Goal: Task Accomplishment & Management: Contribute content

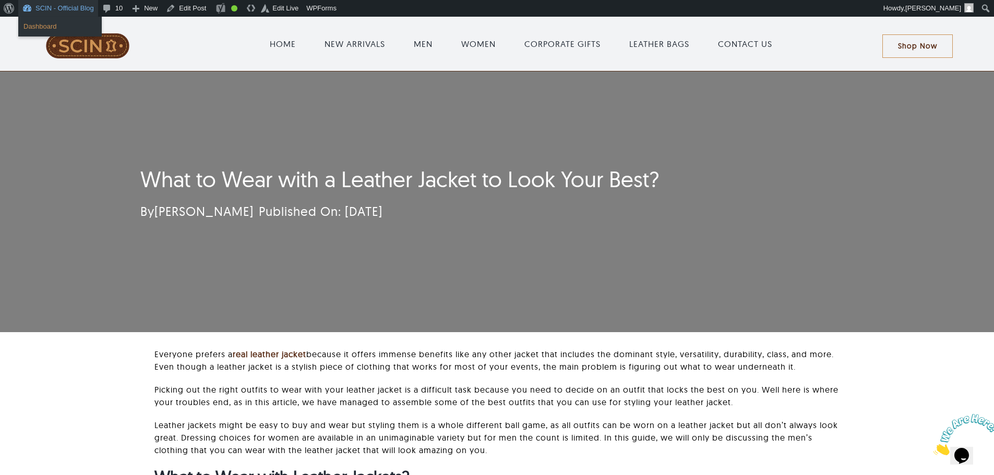
click at [45, 31] on link "Dashboard" at bounding box center [60, 27] width 84 height 14
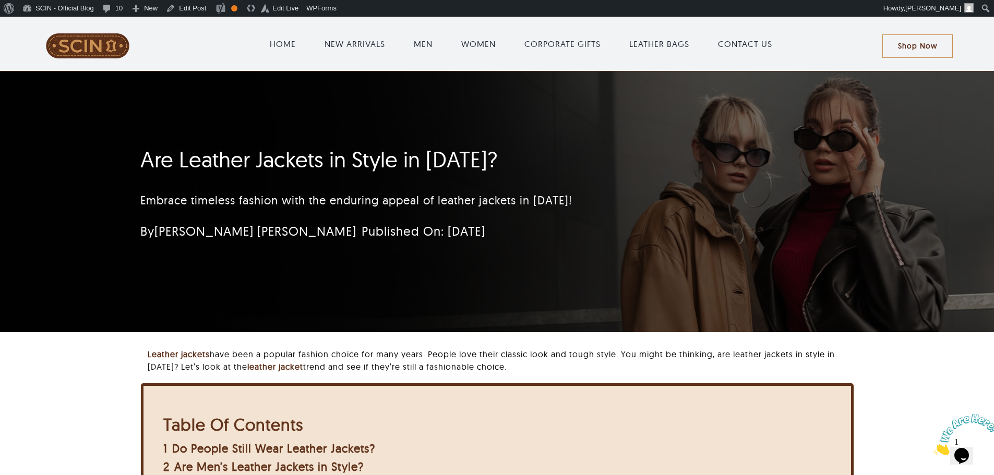
click at [732, 170] on div "Are Leather Jackets in Style in [DATE]? Embrace timeless fashion with the endur…" at bounding box center [435, 196] width 618 height 111
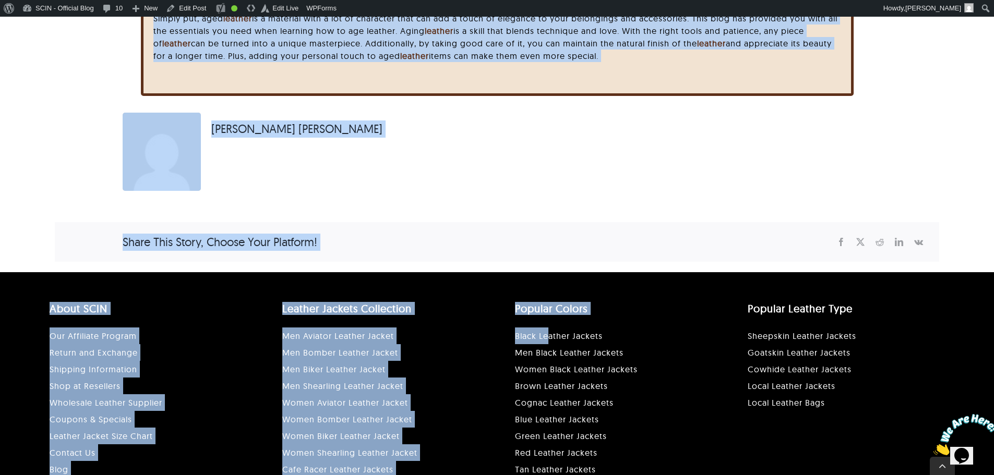
scroll to position [2975, 0]
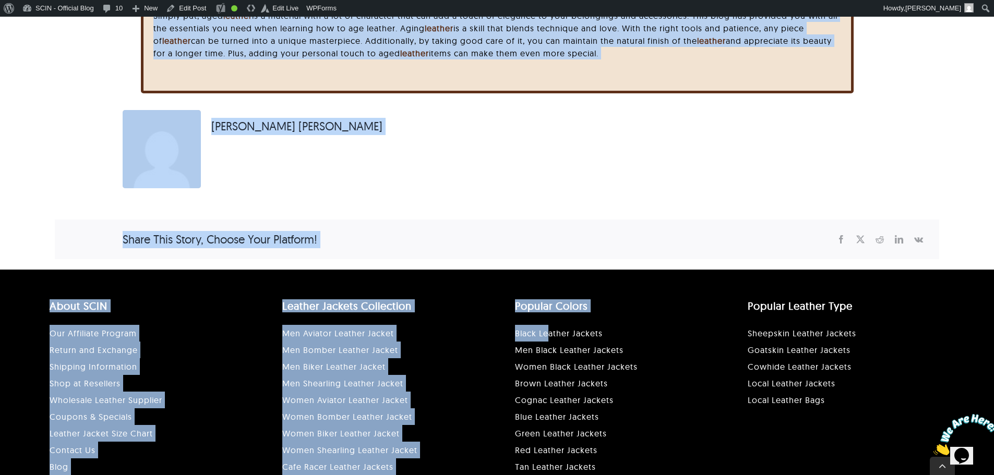
drag, startPoint x: 103, startPoint y: 150, endPoint x: 678, endPoint y: 64, distance: 581.0
copy div "How to Age Leather Unlock the Secrets of Timeless Elegance: Mastering the Art o…"
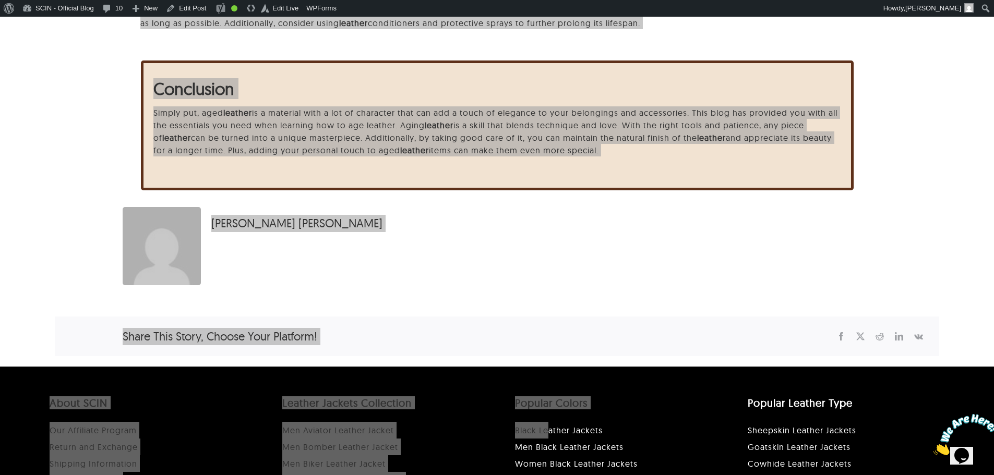
scroll to position [2714, 0]
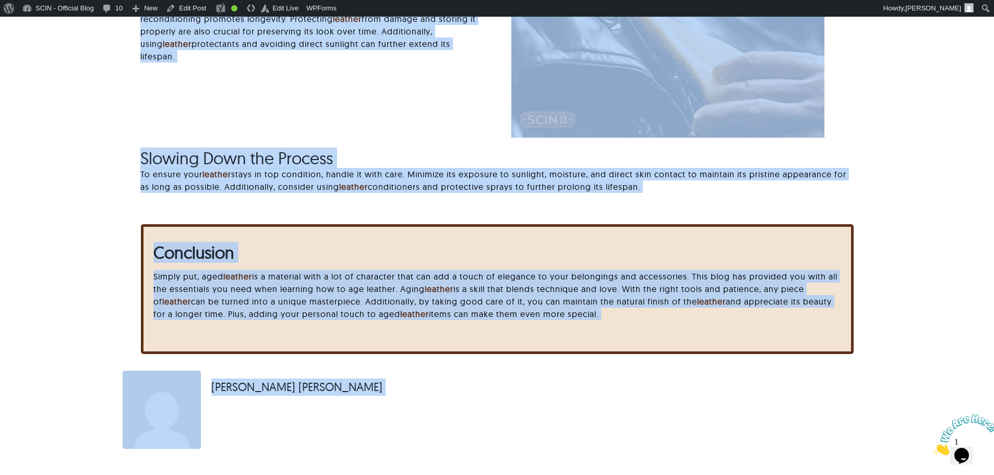
click at [523, 235] on div "Conclusion Simply put, aged leather is a material with a lot of character that …" at bounding box center [497, 289] width 713 height 130
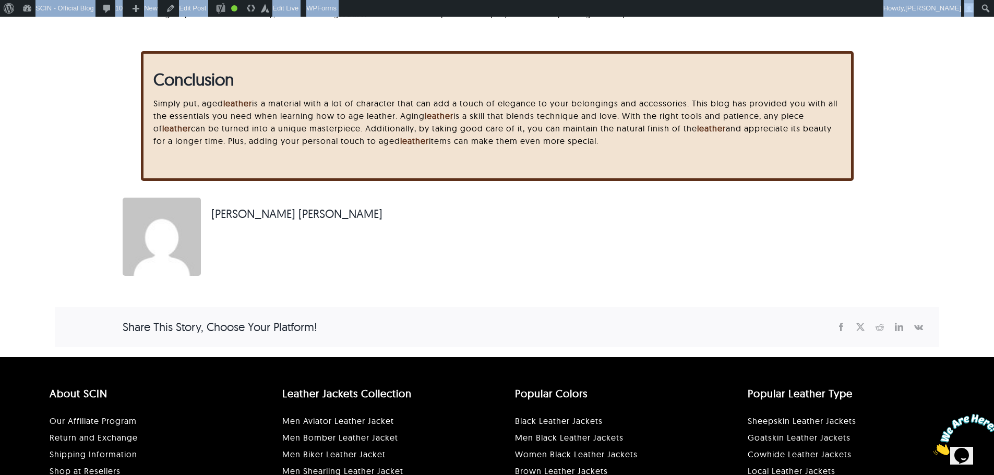
scroll to position [2750, 0]
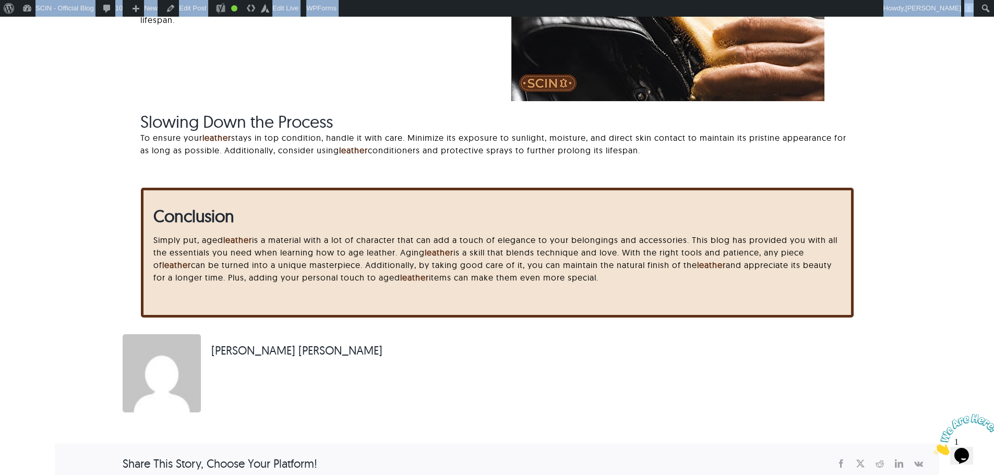
drag, startPoint x: 99, startPoint y: 147, endPoint x: 667, endPoint y: 292, distance: 586.1
copy div "How to Age Leather Unlock the Secrets of Timeless Elegance: Mastering the Art o…"
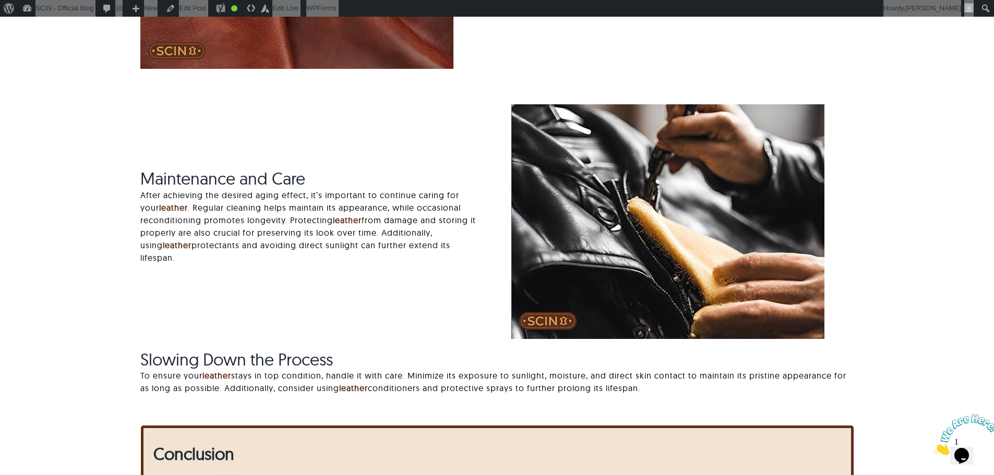
scroll to position [2489, 0]
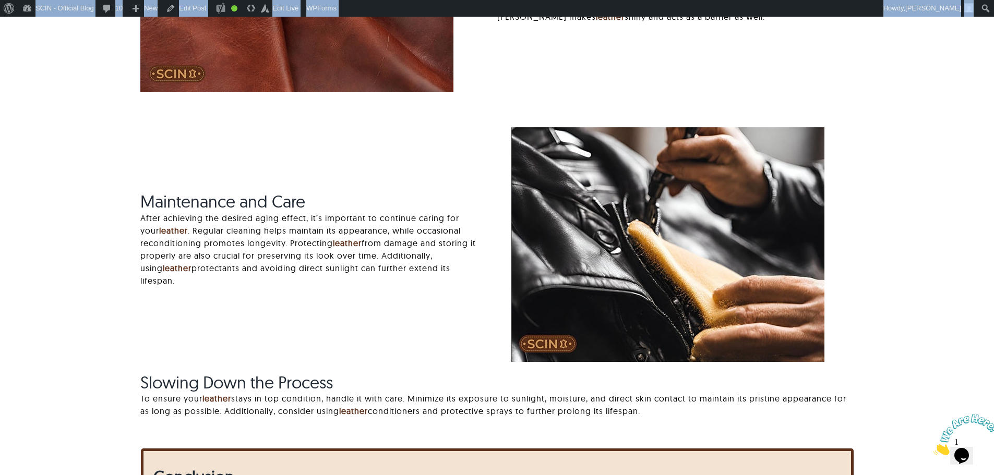
click at [357, 318] on div "Maintenance and Care After achieving the desired aging effect, it’s important t…" at bounding box center [497, 282] width 742 height 311
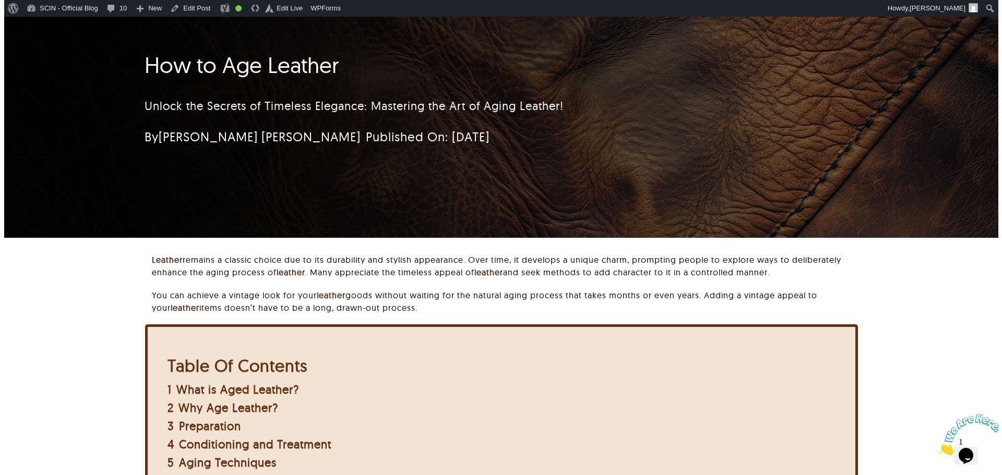
scroll to position [0, 0]
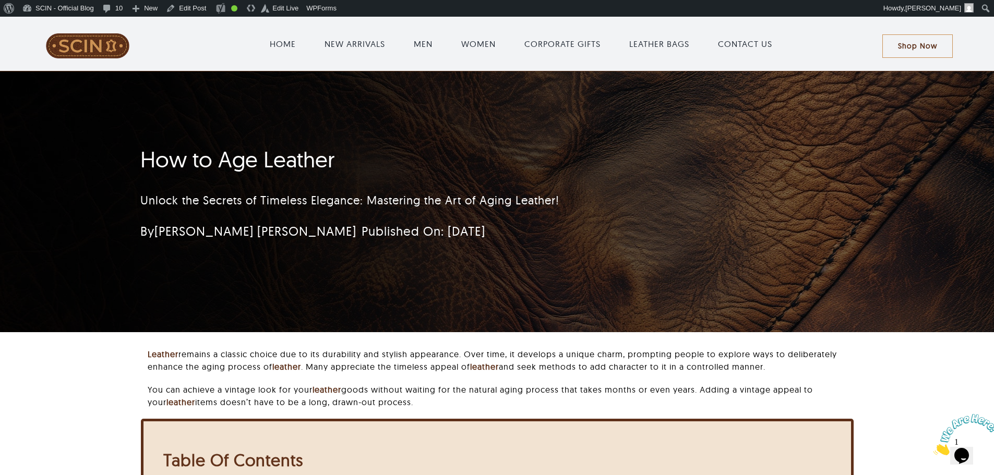
click at [264, 155] on h1 "How to Age Leather" at bounding box center [434, 160] width 589 height 26
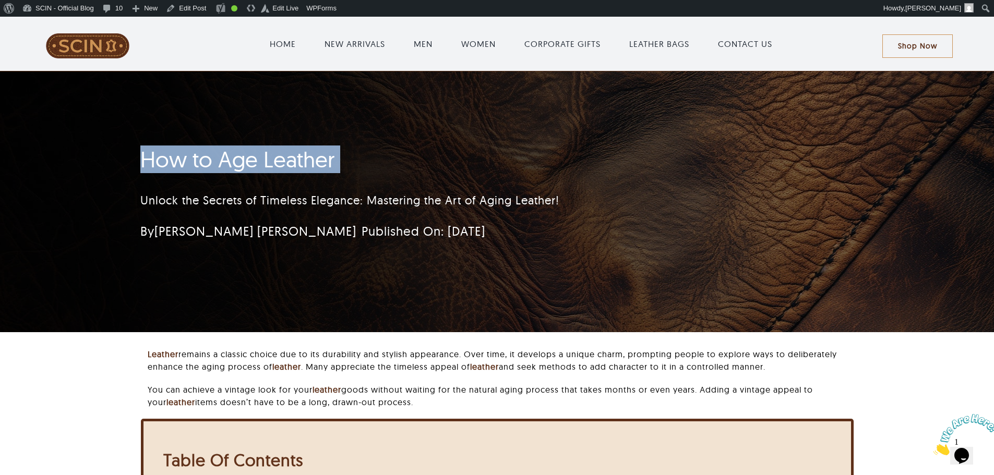
click at [264, 155] on h1 "How to Age Leather" at bounding box center [434, 160] width 589 height 26
copy h1 "How to Age Leather"
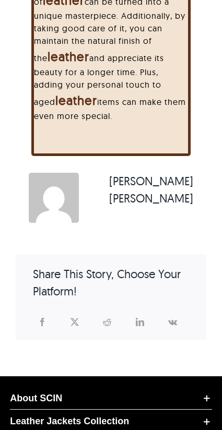
scroll to position [5101, 0]
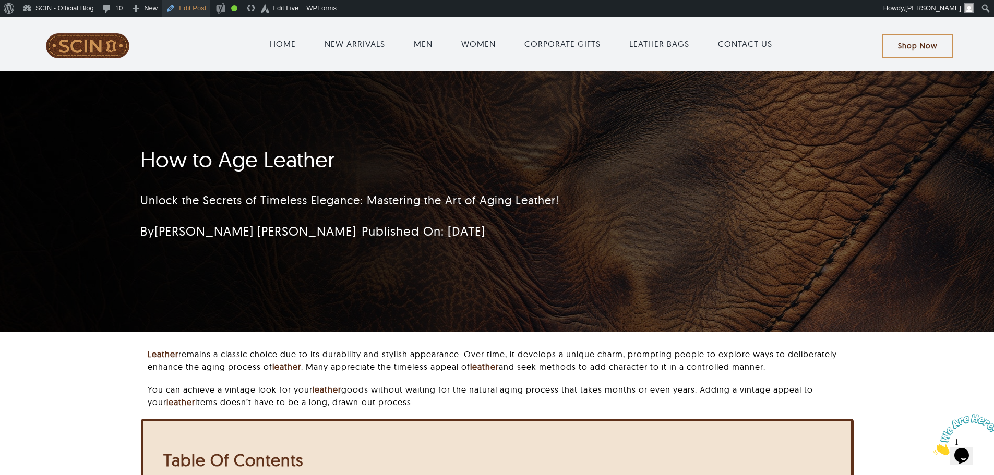
click at [173, 6] on link "Edit Post" at bounding box center [186, 8] width 49 height 17
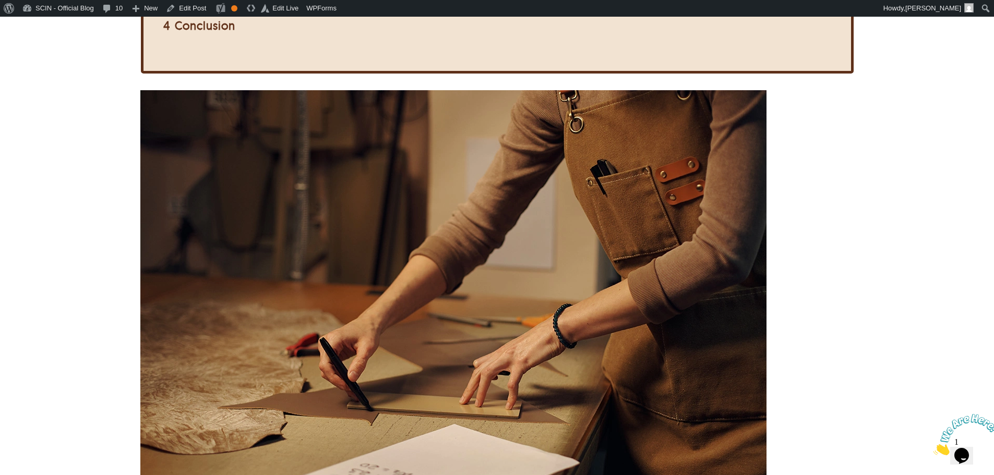
scroll to position [365, 0]
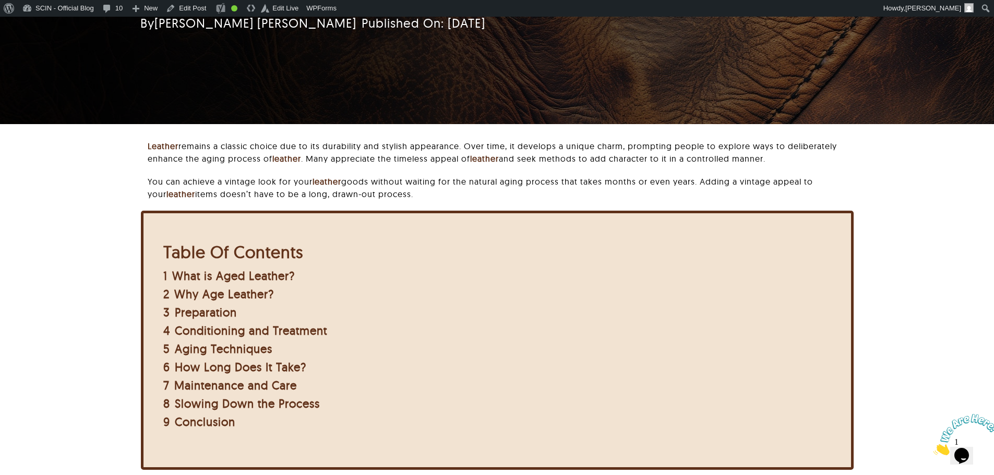
scroll to position [52, 0]
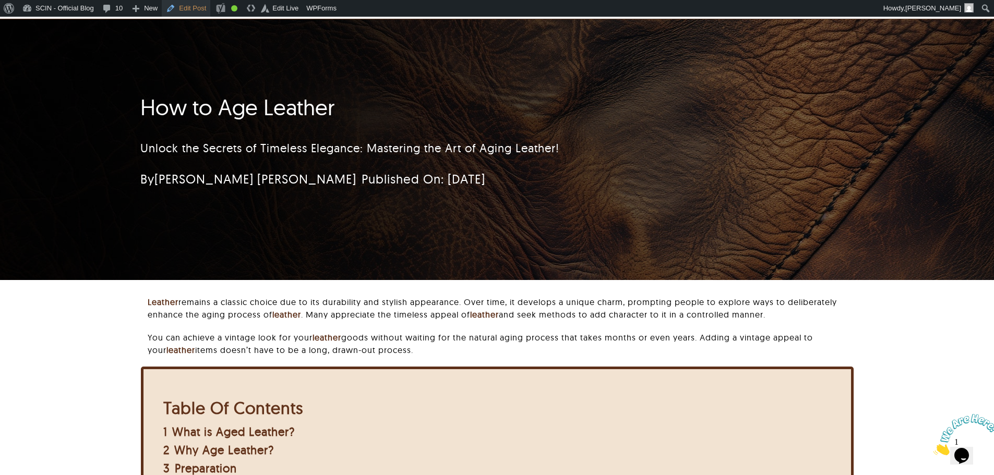
click at [199, 9] on link "Edit Post" at bounding box center [186, 8] width 49 height 17
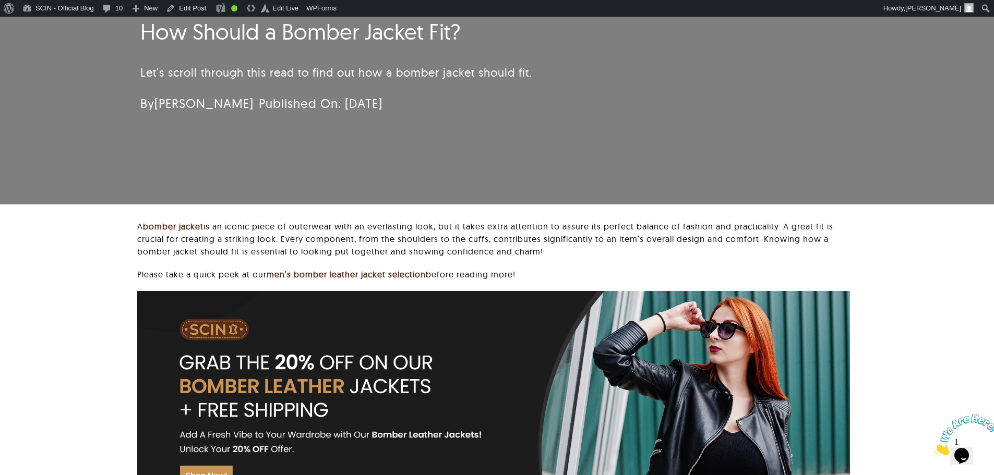
scroll to position [52, 0]
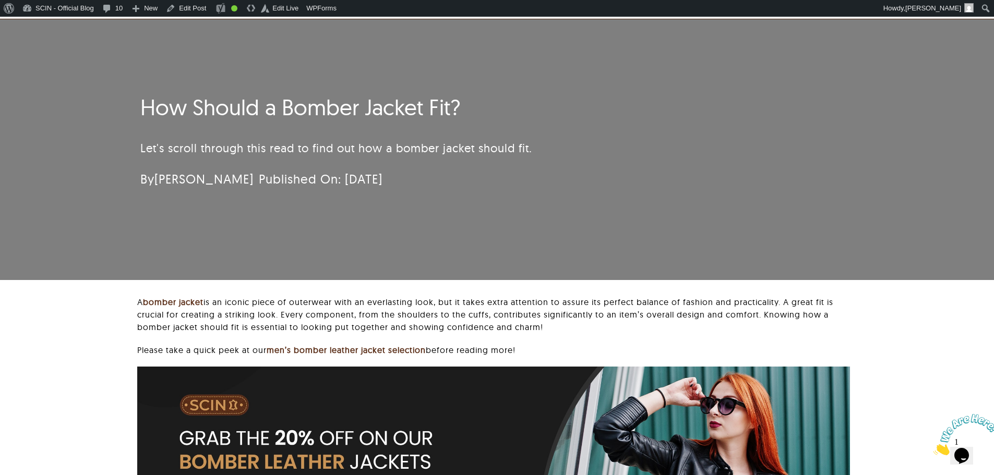
click at [323, 115] on h1 "How Should a Bomber Jacket Fit?" at bounding box center [434, 107] width 589 height 26
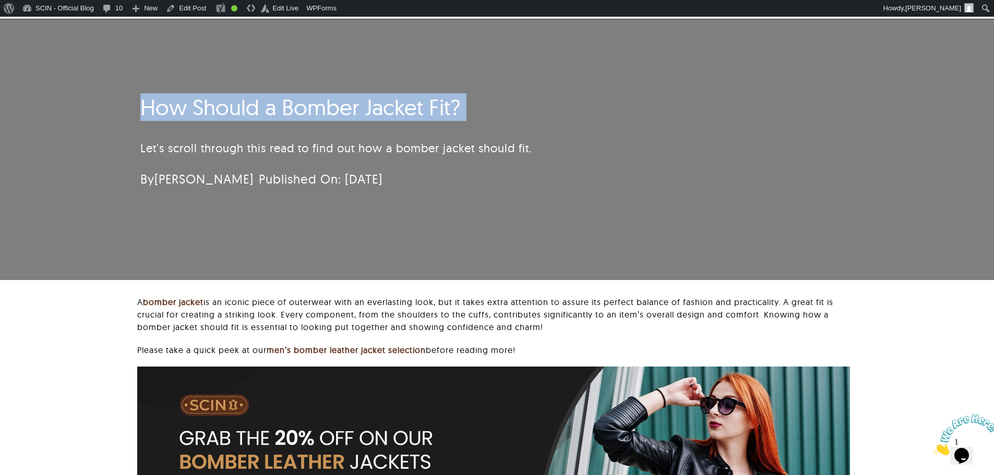
click at [323, 115] on h1 "How Should a Bomber Jacket Fit?" at bounding box center [434, 107] width 589 height 26
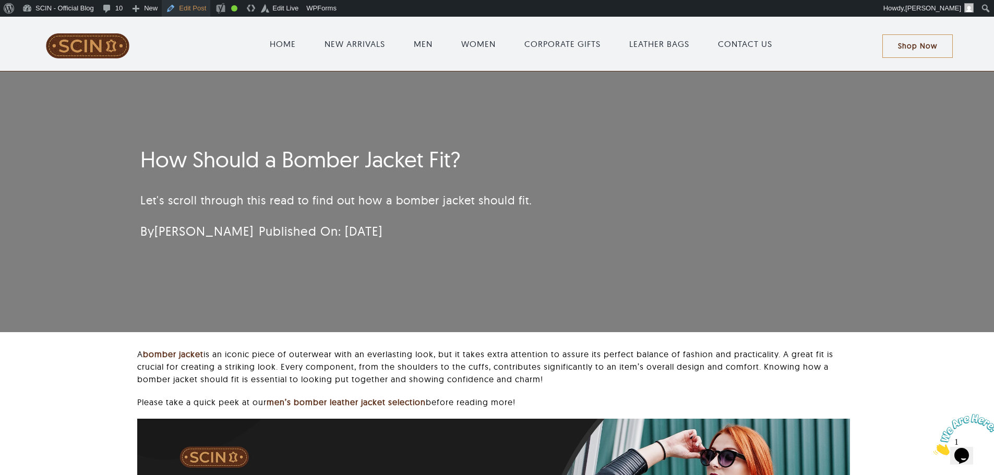
click at [192, 13] on link "Edit Post" at bounding box center [186, 8] width 49 height 17
